Goal: Information Seeking & Learning: Learn about a topic

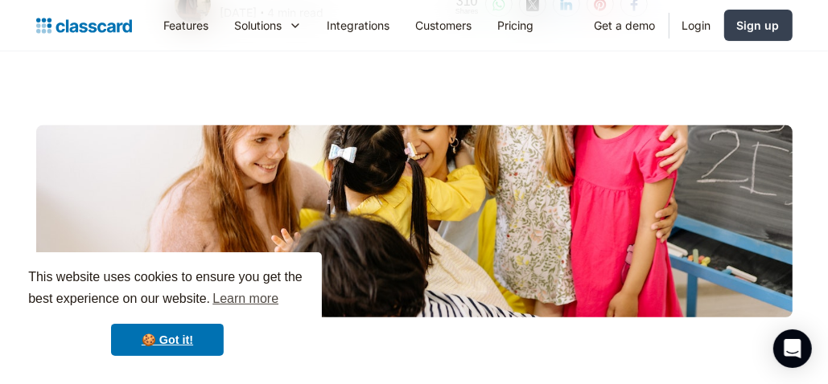
scroll to position [407, 0]
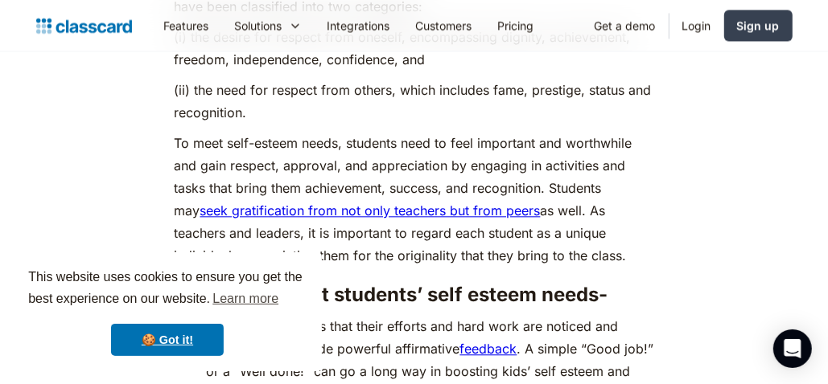
scroll to position [5719, 0]
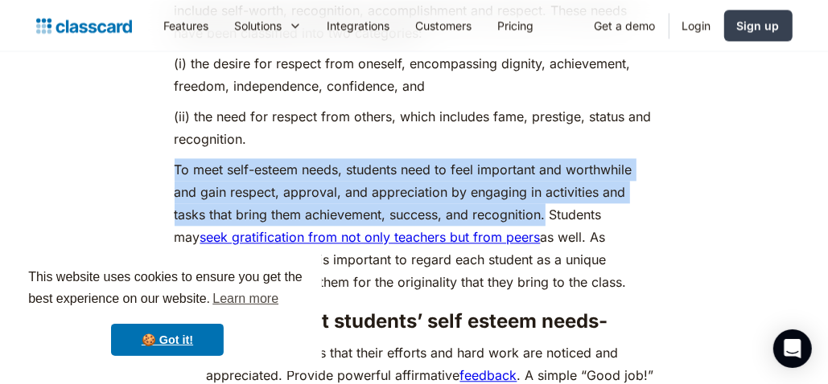
drag, startPoint x: 175, startPoint y: 117, endPoint x: 545, endPoint y: 157, distance: 372.2
click at [545, 158] on p "To meet self-esteem needs, students need to feel important and worthwhile and g…" at bounding box center [414, 225] width 479 height 135
drag, startPoint x: 545, startPoint y: 157, endPoint x: 462, endPoint y: 123, distance: 90.2
copy p "To meet self-esteem needs, students need to feel important and worthwhile and g…"
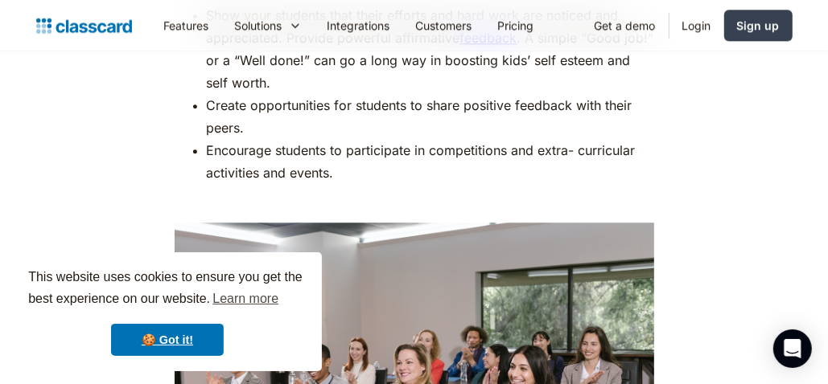
scroll to position [6059, 0]
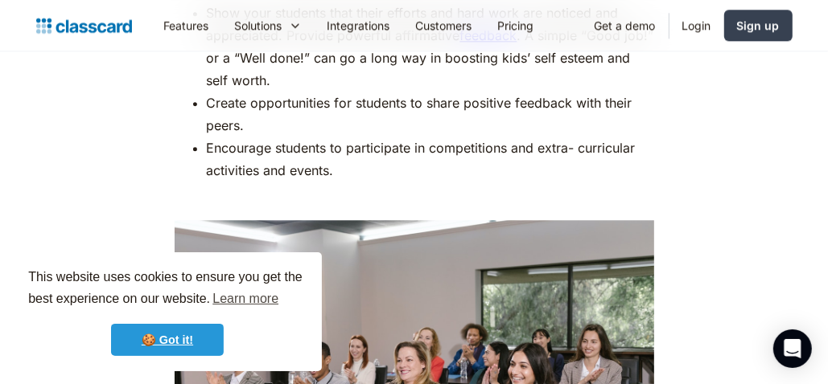
click at [179, 337] on link "🍪 Got it!" at bounding box center [167, 340] width 113 height 32
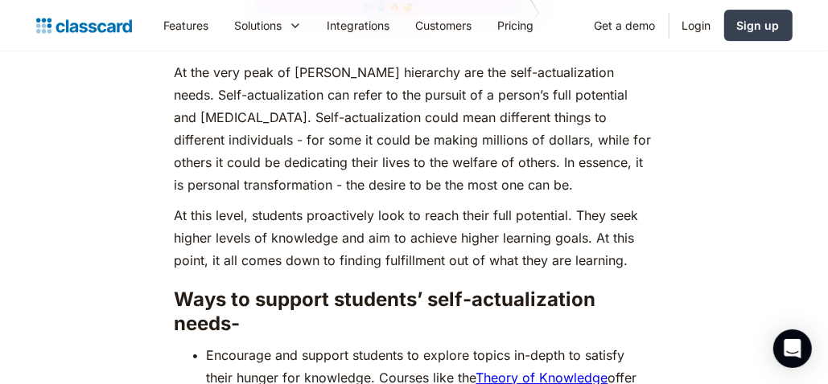
scroll to position [6987, 0]
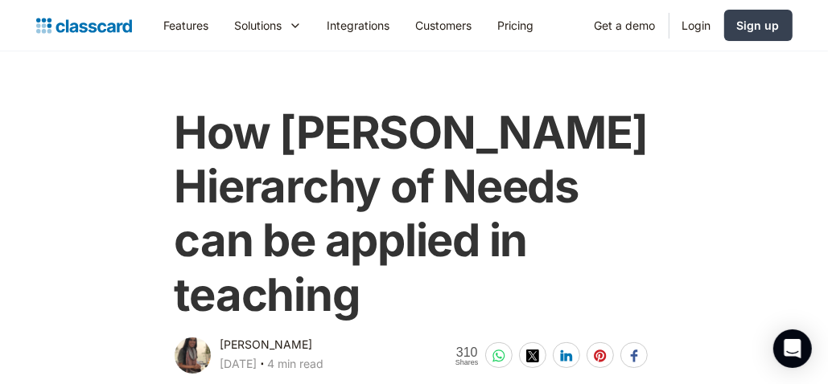
scroll to position [76, 0]
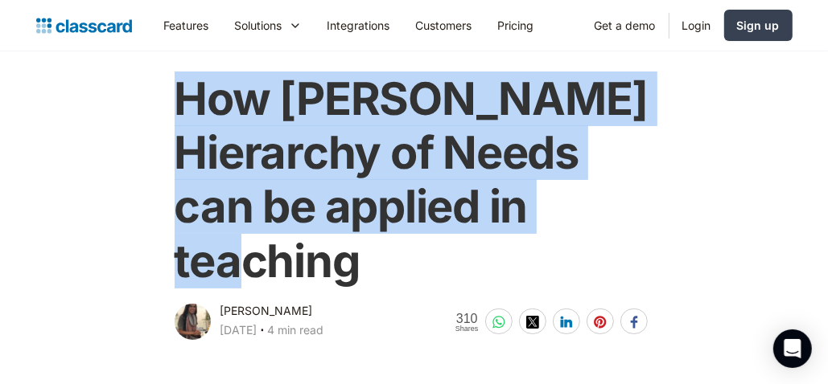
drag, startPoint x: 175, startPoint y: 87, endPoint x: 375, endPoint y: 251, distance: 258.3
click at [375, 251] on h1 "How [PERSON_NAME] Hierarchy of Needs can be applied in teaching" at bounding box center [414, 180] width 479 height 216
drag, startPoint x: 375, startPoint y: 251, endPoint x: 298, endPoint y: 141, distance: 134.1
copy h1 "How [PERSON_NAME] Hierarchy of Needs can be applied in teaching"
click at [600, 258] on h1 "How [PERSON_NAME] Hierarchy of Needs can be applied in teaching" at bounding box center [414, 180] width 479 height 216
